Goal: Transaction & Acquisition: Download file/media

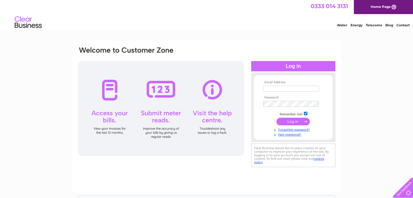
type input "info@alevdrycleaners.co.uk"
click at [295, 122] on input "submit" at bounding box center [292, 122] width 33 height 8
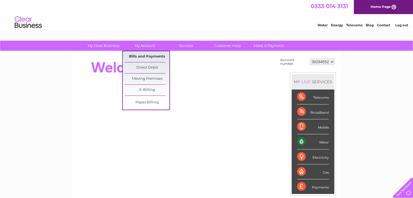
click at [152, 56] on link "Bills and Payments" at bounding box center [147, 56] width 45 height 11
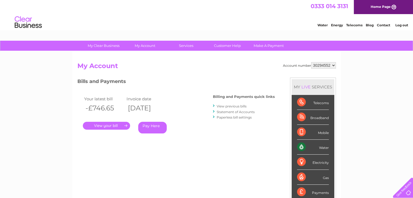
click at [110, 124] on link "." at bounding box center [106, 126] width 47 height 8
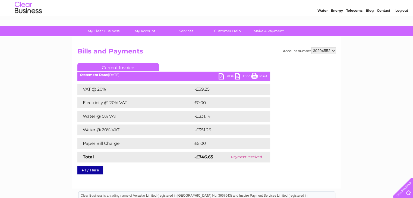
scroll to position [15, 0]
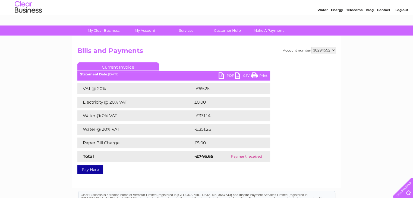
click at [223, 76] on link "PDF" at bounding box center [226, 76] width 16 height 8
